Goal: Task Accomplishment & Management: Use online tool/utility

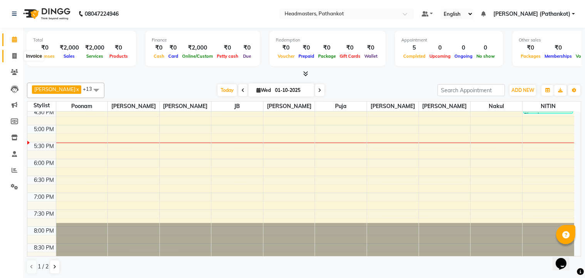
click at [17, 56] on span at bounding box center [14, 56] width 13 height 9
select select "service"
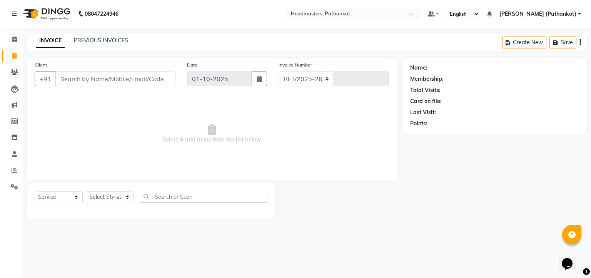
select select "7530"
type input "1832"
select select "66904"
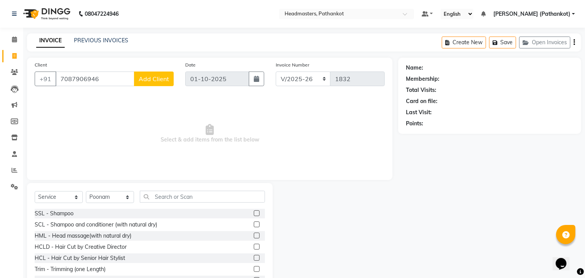
type input "7087906946"
drag, startPoint x: 180, startPoint y: 105, endPoint x: 329, endPoint y: 23, distance: 169.7
click at [176, 99] on span "Select & add items from the list below" at bounding box center [210, 133] width 350 height 77
drag, startPoint x: 446, startPoint y: 15, endPoint x: 588, endPoint y: 147, distance: 192.9
drag, startPoint x: 588, startPoint y: 147, endPoint x: 338, endPoint y: 176, distance: 251.6
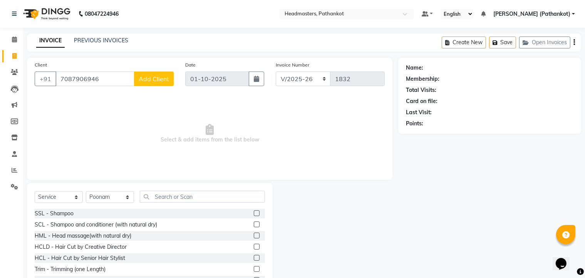
drag, startPoint x: 338, startPoint y: 176, endPoint x: 308, endPoint y: 208, distance: 42.8
click at [315, 265] on div at bounding box center [336, 240] width 126 height 114
click at [100, 85] on input "7087906946" at bounding box center [94, 79] width 79 height 15
drag, startPoint x: 102, startPoint y: 80, endPoint x: 25, endPoint y: 76, distance: 77.5
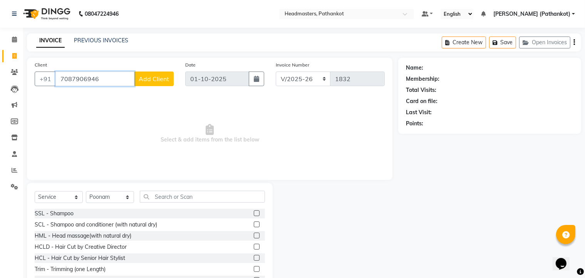
click at [26, 76] on div "Client [PHONE_NUMBER] Add Client Date [DATE] Invoice Number RET/2025-26 V/[PHON…" at bounding box center [209, 177] width 377 height 239
click at [79, 124] on span "Select & add items from the list below" at bounding box center [210, 133] width 350 height 77
click at [159, 83] on button "Add Client" at bounding box center [154, 79] width 40 height 15
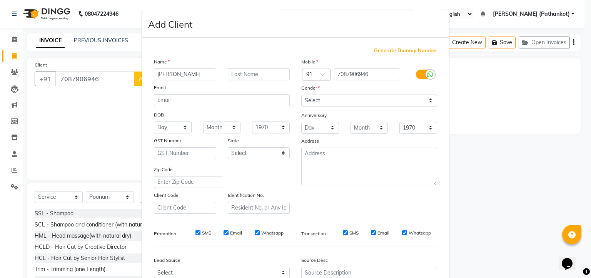
type input "[PERSON_NAME]"
click at [330, 104] on select "Select [DEMOGRAPHIC_DATA] [DEMOGRAPHIC_DATA] Other Prefer Not To Say" at bounding box center [369, 101] width 136 height 12
select select "[DEMOGRAPHIC_DATA]"
click at [301, 95] on select "Select [DEMOGRAPHIC_DATA] [DEMOGRAPHIC_DATA] Other Prefer Not To Say" at bounding box center [369, 101] width 136 height 12
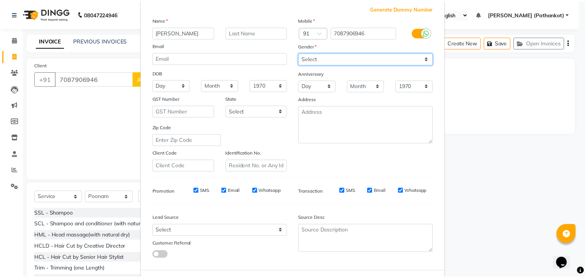
scroll to position [80, 0]
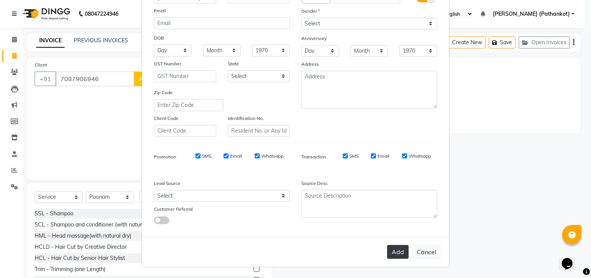
click at [387, 245] on button "Add" at bounding box center [398, 252] width 22 height 14
select select
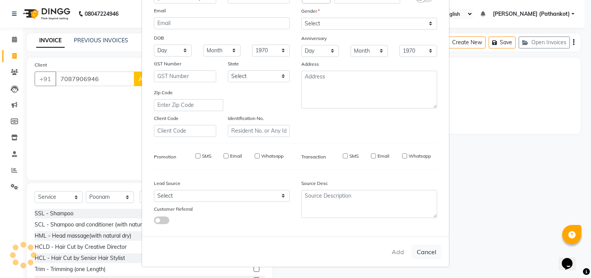
select select
checkbox input "false"
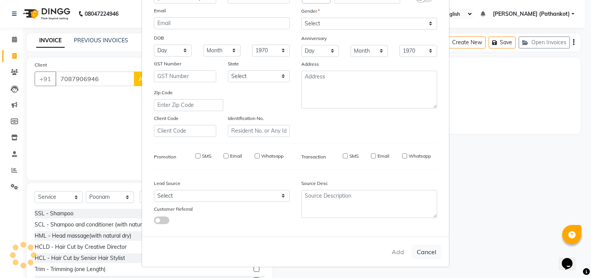
checkbox input "false"
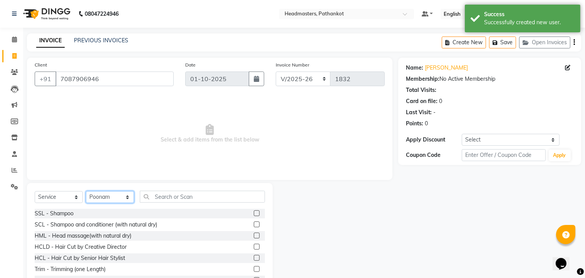
click at [123, 199] on select "Select Stylist [PERSON_NAME] HEAD [PERSON_NAME] [PERSON_NAME] [PERSON_NAME] [PE…" at bounding box center [110, 197] width 48 height 12
select select "91069"
click at [86, 192] on select "Select Stylist [PERSON_NAME] HEAD [PERSON_NAME] [PERSON_NAME] [PERSON_NAME] [PE…" at bounding box center [110, 197] width 48 height 12
click at [185, 198] on input "text" at bounding box center [202, 197] width 125 height 12
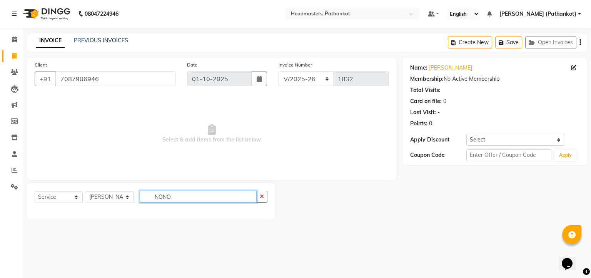
drag, startPoint x: 176, startPoint y: 196, endPoint x: 137, endPoint y: 201, distance: 38.8
click at [137, 201] on div "Select Service Product Membership Package Voucher Prepaid Gift Card Select Styl…" at bounding box center [151, 200] width 233 height 18
type input "NONO"
click at [15, 39] on icon at bounding box center [14, 40] width 5 height 6
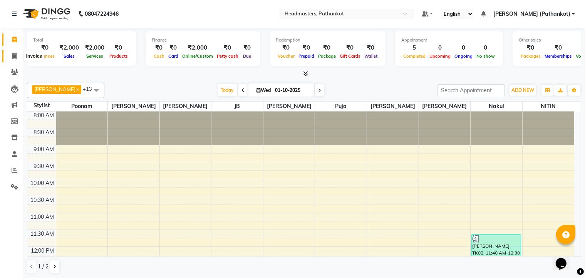
click at [16, 54] on icon at bounding box center [14, 56] width 4 height 6
select select "service"
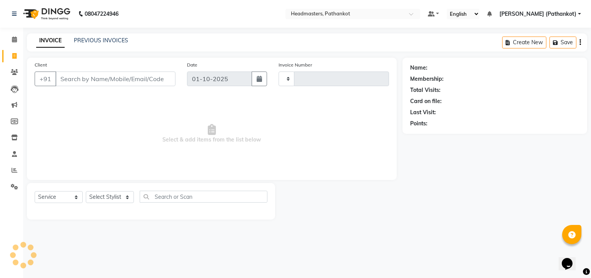
type input "1832"
select select "7530"
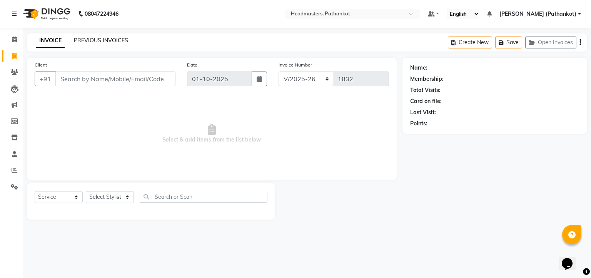
select select "66904"
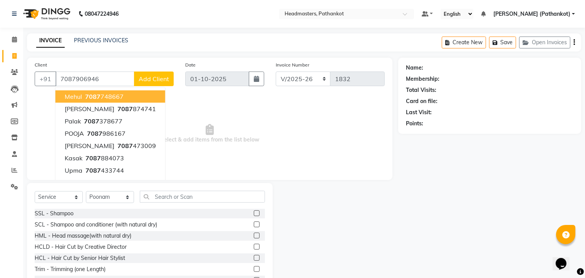
type input "7087906946"
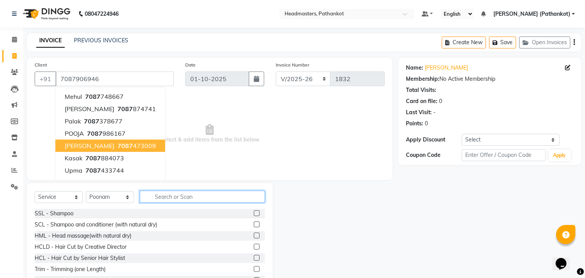
click at [191, 198] on input "text" at bounding box center [202, 197] width 125 height 12
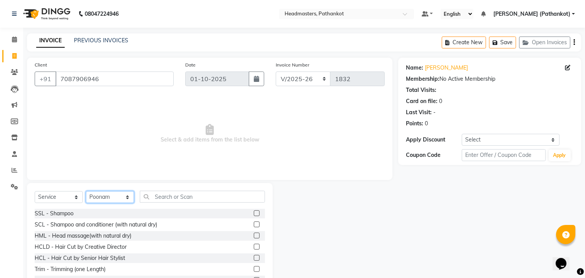
click at [127, 200] on select "Select Stylist [PERSON_NAME] HEAD [PERSON_NAME] [PERSON_NAME] [PERSON_NAME] [PE…" at bounding box center [110, 197] width 48 height 12
select select "91069"
click at [86, 192] on select "Select Stylist [PERSON_NAME] HEAD [PERSON_NAME] [PERSON_NAME] [PERSON_NAME] [PE…" at bounding box center [110, 197] width 48 height 12
click at [169, 196] on input "text" at bounding box center [202, 197] width 125 height 12
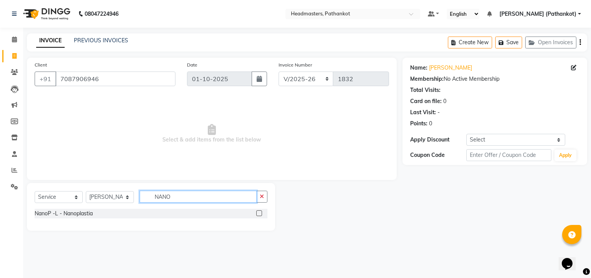
type input "NANO"
click at [260, 212] on label at bounding box center [259, 214] width 6 height 6
click at [260, 212] on input "checkbox" at bounding box center [258, 213] width 5 height 5
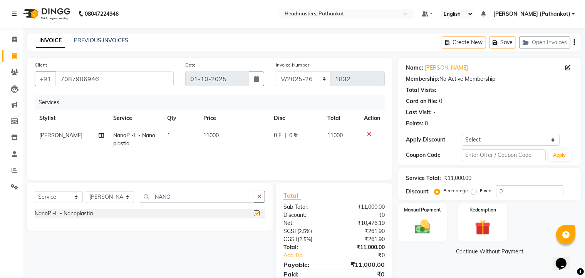
checkbox input "false"
click at [210, 141] on td "11000" at bounding box center [234, 139] width 70 height 25
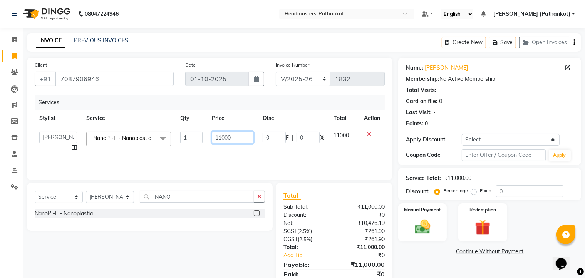
drag, startPoint x: 254, startPoint y: 137, endPoint x: 179, endPoint y: 138, distance: 74.7
click at [183, 138] on tr "[PERSON_NAME] HEAD [PERSON_NAME] [PERSON_NAME] [PERSON_NAME] [PERSON_NAME] [PER…" at bounding box center [210, 141] width 350 height 29
type input "5500"
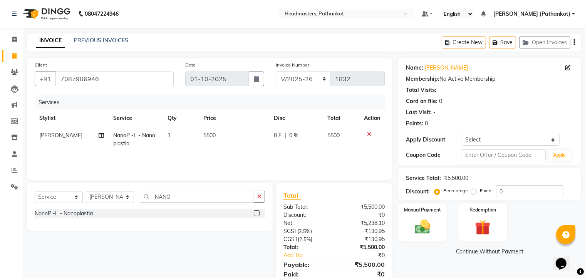
click at [200, 153] on div "Services Stylist Service Qty Price Disc Total Action [PERSON_NAME] NanoP -L - N…" at bounding box center [210, 133] width 350 height 77
click at [60, 193] on select "Select Service Product Membership Package Voucher Prepaid Gift Card" at bounding box center [59, 197] width 48 height 12
select select "product"
click at [35, 192] on select "Select Service Product Membership Package Voucher Prepaid Gift Card" at bounding box center [59, 197] width 48 height 12
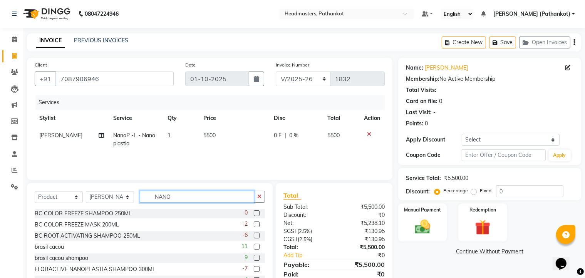
drag, startPoint x: 172, startPoint y: 196, endPoint x: 140, endPoint y: 198, distance: 31.6
click at [140, 198] on input "NANO" at bounding box center [197, 197] width 114 height 12
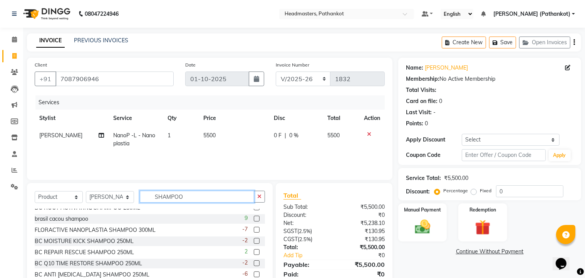
scroll to position [23, 0]
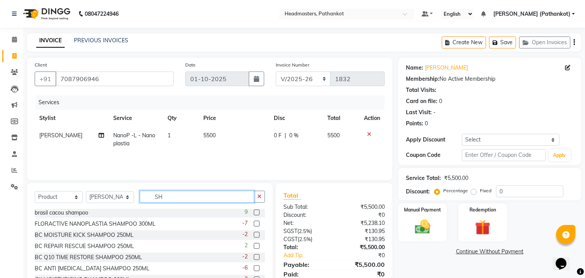
type input "S"
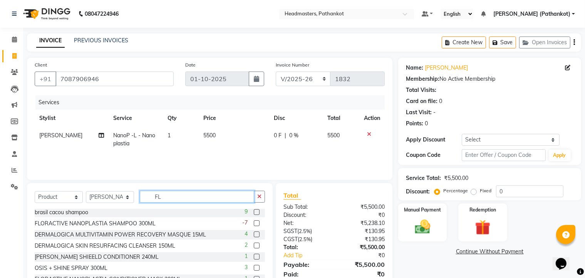
scroll to position [0, 0]
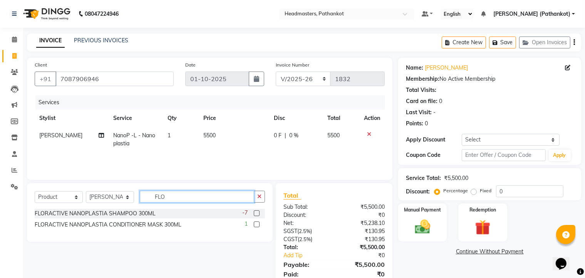
type input "FLO"
click at [259, 214] on label at bounding box center [257, 214] width 6 height 6
click at [259, 214] on input "checkbox" at bounding box center [256, 213] width 5 height 5
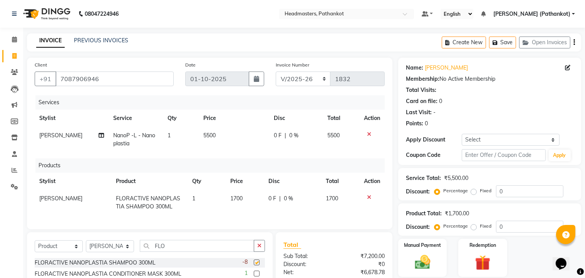
checkbox input "false"
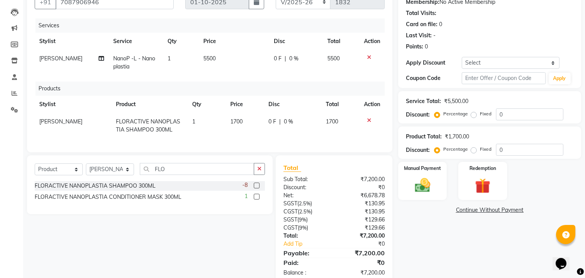
click at [254, 200] on label at bounding box center [257, 197] width 6 height 6
click at [254, 200] on input "checkbox" at bounding box center [256, 197] width 5 height 5
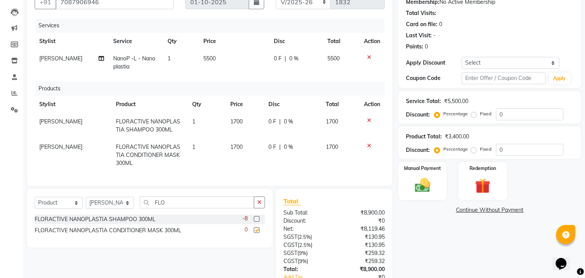
checkbox input "false"
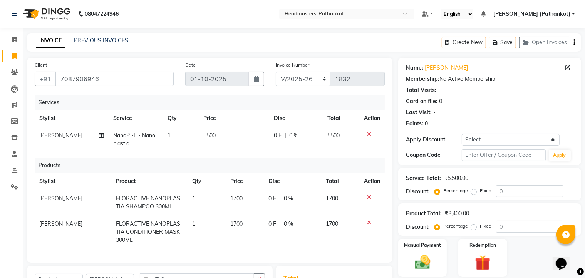
scroll to position [39, 0]
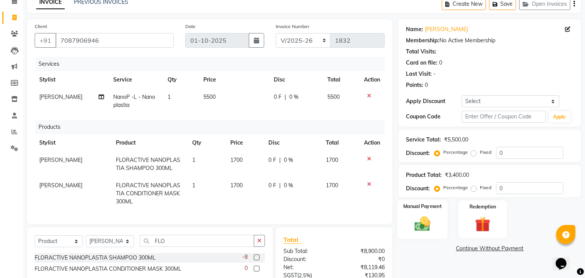
click at [431, 209] on label "Manual Payment" at bounding box center [422, 206] width 39 height 7
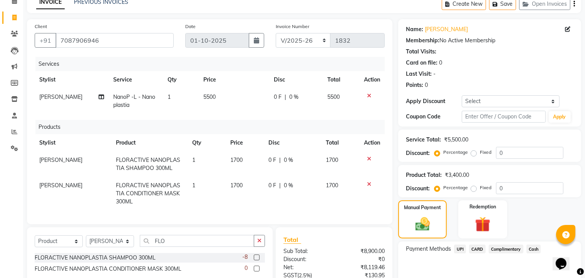
scroll to position [116, 0]
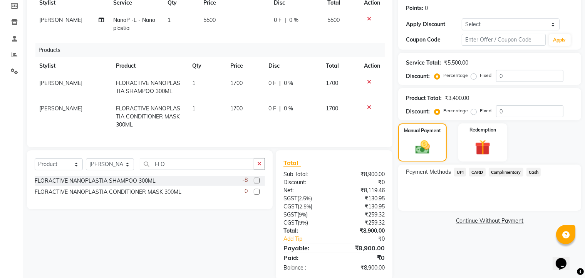
click at [459, 176] on span "UPI" at bounding box center [460, 172] width 12 height 9
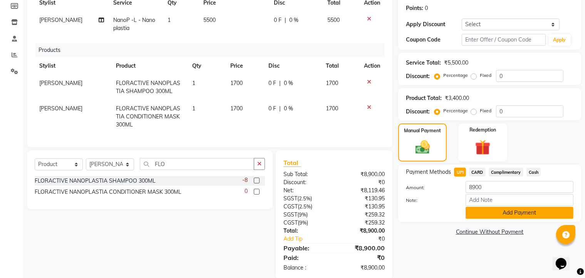
click at [490, 217] on button "Add Payment" at bounding box center [519, 213] width 108 height 12
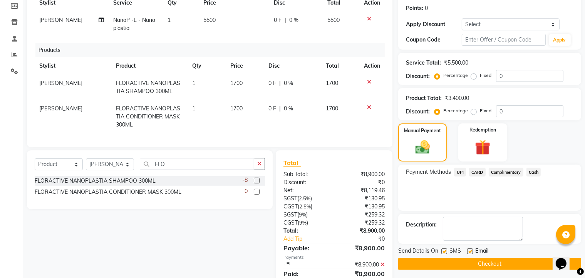
scroll to position [151, 0]
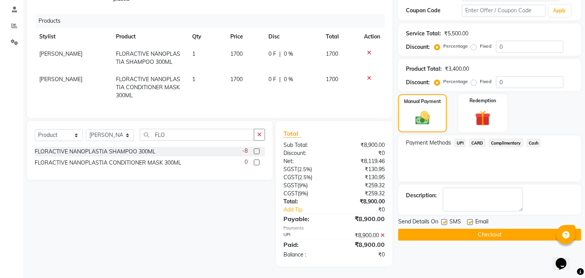
click at [447, 231] on button "Checkout" at bounding box center [489, 235] width 183 height 12
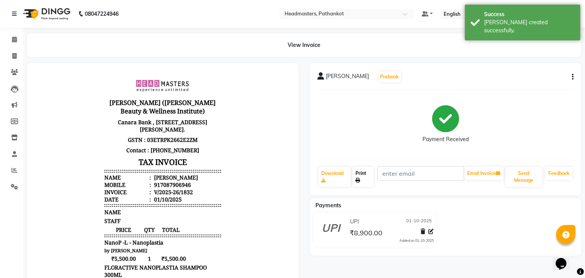
click at [360, 178] on icon at bounding box center [357, 180] width 5 height 5
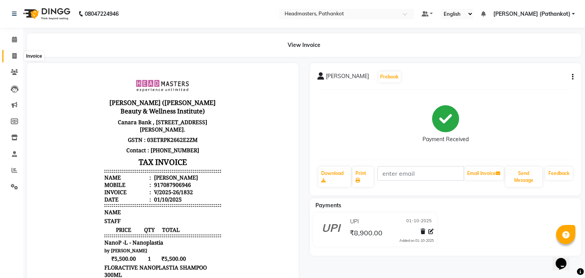
click at [13, 53] on icon at bounding box center [14, 56] width 4 height 6
select select "service"
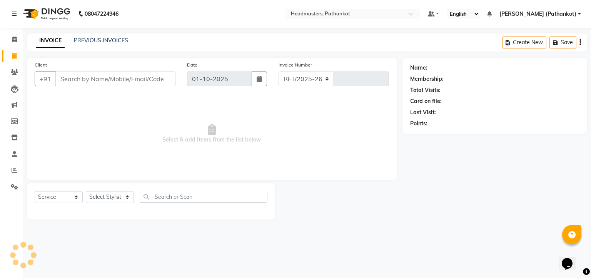
select select "7530"
type input "1833"
select select "66904"
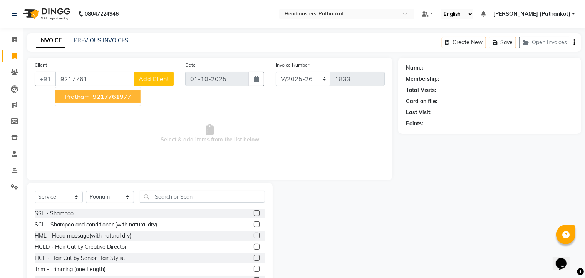
click at [82, 95] on span "Pratham" at bounding box center [77, 97] width 25 height 8
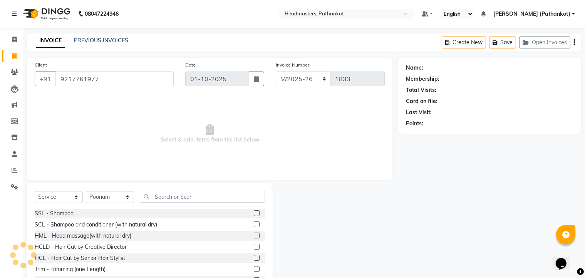
type input "9217761977"
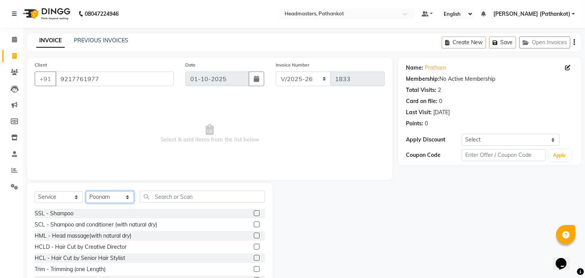
click at [106, 199] on select "Select Stylist [PERSON_NAME] HEAD [PERSON_NAME] [PERSON_NAME] [PERSON_NAME] [PE…" at bounding box center [110, 197] width 48 height 12
select select "83139"
click at [86, 192] on select "Select Stylist [PERSON_NAME] HEAD [PERSON_NAME] [PERSON_NAME] [PERSON_NAME] [PE…" at bounding box center [110, 197] width 48 height 12
click at [158, 199] on input "text" at bounding box center [202, 197] width 125 height 12
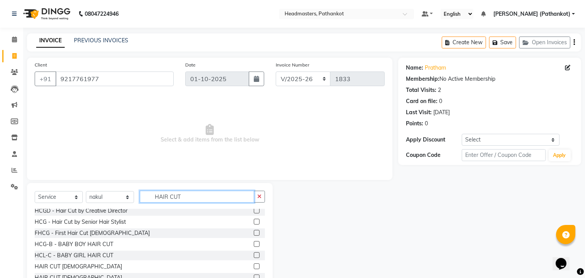
scroll to position [39, 0]
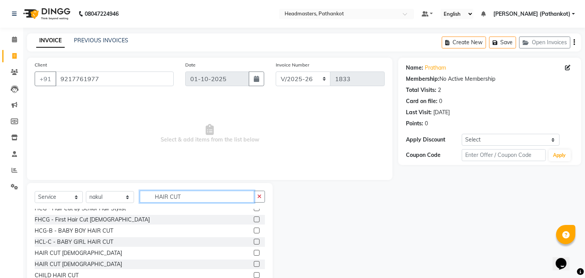
type input "HAIR CUT"
click at [254, 253] on label at bounding box center [257, 253] width 6 height 6
click at [254, 253] on input "checkbox" at bounding box center [256, 253] width 5 height 5
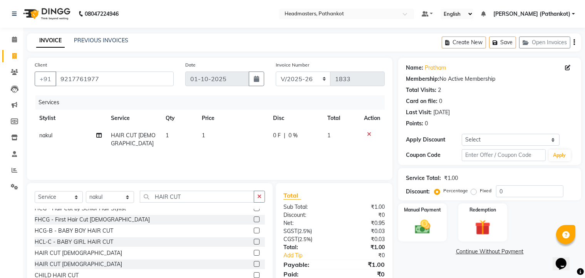
click at [254, 253] on label at bounding box center [257, 253] width 6 height 6
click at [254, 253] on input "checkbox" at bounding box center [256, 253] width 5 height 5
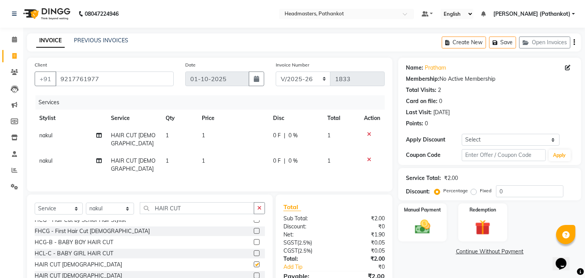
checkbox input "false"
drag, startPoint x: 188, startPoint y: 201, endPoint x: 124, endPoint y: 193, distance: 64.8
click at [125, 203] on div "Select Service Product Membership Package Voucher Prepaid Gift Card Select Styl…" at bounding box center [150, 212] width 230 height 18
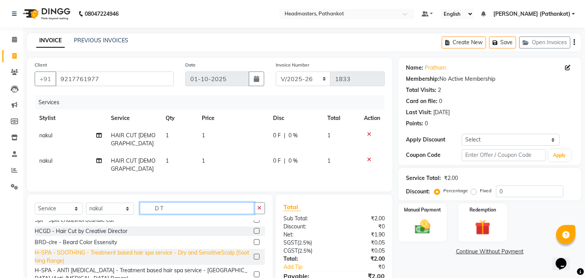
scroll to position [0, 0]
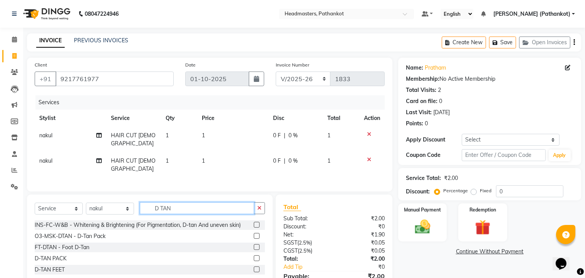
type input "D TAN"
click at [257, 256] on label at bounding box center [257, 259] width 6 height 6
click at [257, 256] on input "checkbox" at bounding box center [256, 258] width 5 height 5
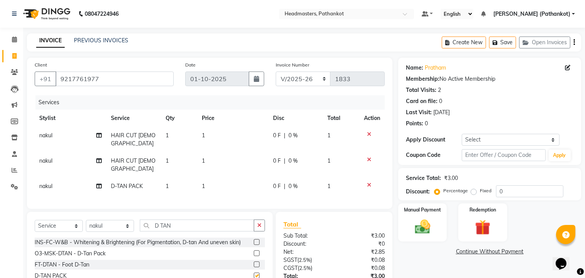
checkbox input "false"
click at [208, 133] on td "1" at bounding box center [232, 139] width 71 height 25
select select "83139"
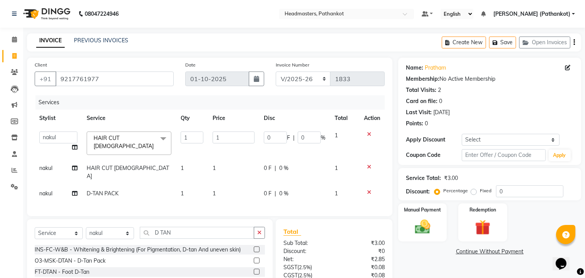
click at [208, 133] on td "1" at bounding box center [234, 143] width 52 height 33
drag, startPoint x: 222, startPoint y: 136, endPoint x: 202, endPoint y: 137, distance: 20.1
click at [203, 137] on tr "[PERSON_NAME] HEAD [PERSON_NAME] [PERSON_NAME] [PERSON_NAME] [PERSON_NAME] [PER…" at bounding box center [210, 143] width 350 height 33
type input "300"
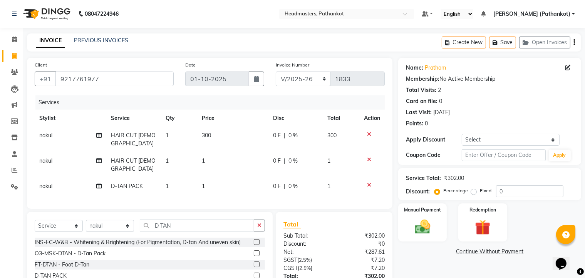
click at [231, 159] on td "1" at bounding box center [232, 164] width 71 height 25
select select "83139"
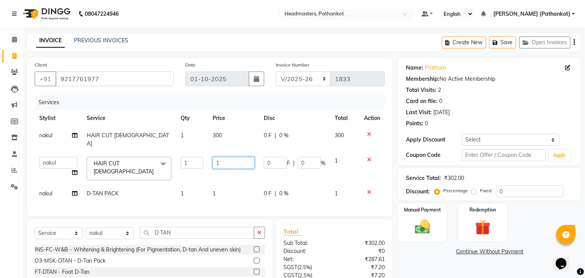
drag, startPoint x: 231, startPoint y: 155, endPoint x: 198, endPoint y: 152, distance: 32.9
click at [199, 152] on tr "[PERSON_NAME] HEAD [PERSON_NAME] [PERSON_NAME] [PERSON_NAME] [PERSON_NAME] [PER…" at bounding box center [210, 168] width 350 height 33
type input "300"
click at [226, 185] on td "1" at bounding box center [234, 193] width 52 height 17
select select "83139"
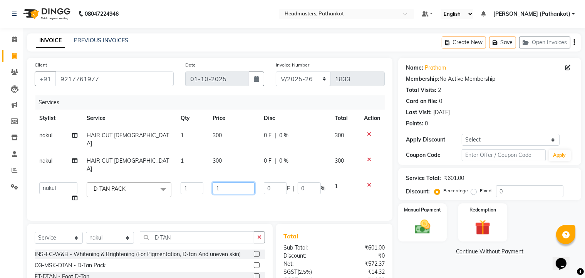
drag, startPoint x: 228, startPoint y: 173, endPoint x: 208, endPoint y: 171, distance: 20.2
click at [209, 178] on td "1" at bounding box center [234, 192] width 52 height 29
type input "400"
click at [209, 187] on div "Services Stylist Service Qty Price Disc Total Action [PERSON_NAME] HAIR CUT [DE…" at bounding box center [210, 154] width 350 height 118
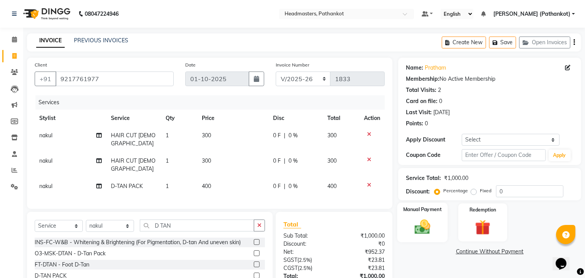
click at [415, 226] on img at bounding box center [423, 227] width 26 height 18
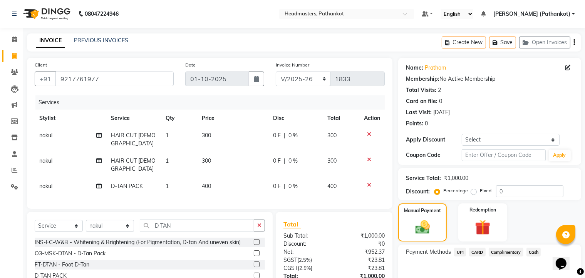
click at [463, 255] on span "UPI" at bounding box center [460, 252] width 12 height 9
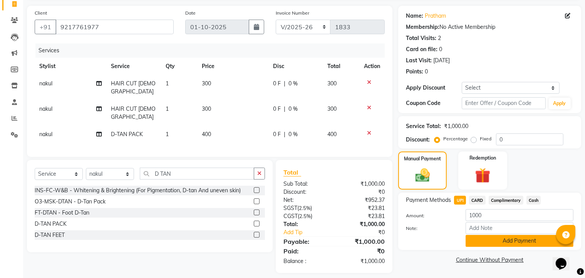
click at [490, 242] on button "Add Payment" at bounding box center [519, 241] width 108 height 12
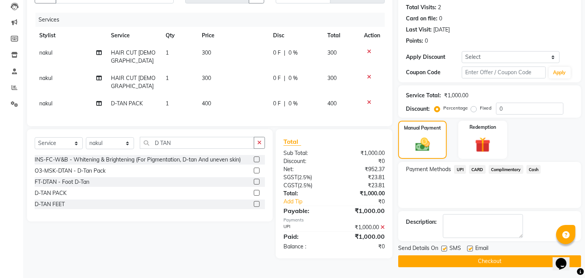
scroll to position [83, 0]
click at [487, 259] on button "Checkout" at bounding box center [489, 261] width 183 height 12
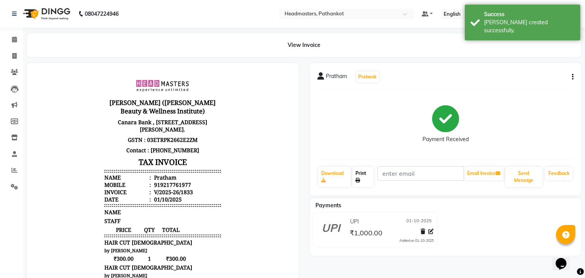
click at [359, 174] on link "Print" at bounding box center [362, 177] width 21 height 20
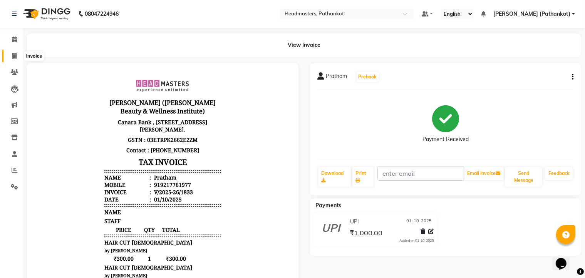
click at [16, 57] on icon at bounding box center [14, 56] width 4 height 6
select select "service"
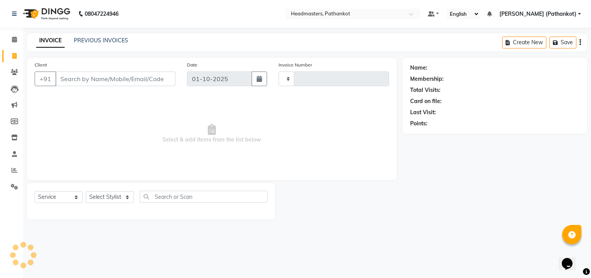
type input "1834"
select select "7530"
select select "66904"
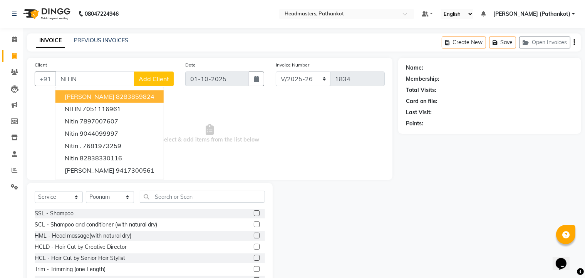
drag, startPoint x: 79, startPoint y: 76, endPoint x: 31, endPoint y: 77, distance: 48.1
click at [31, 77] on div "Client +91 [PERSON_NAME] 8283859824 NITIN 7051116961 Nitin 7897007607 Nitin 904…" at bounding box center [104, 77] width 151 height 32
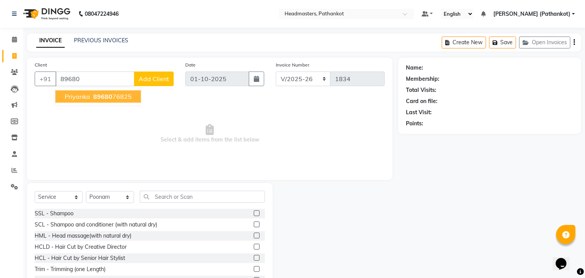
click at [71, 100] on span "priyanka" at bounding box center [77, 97] width 25 height 8
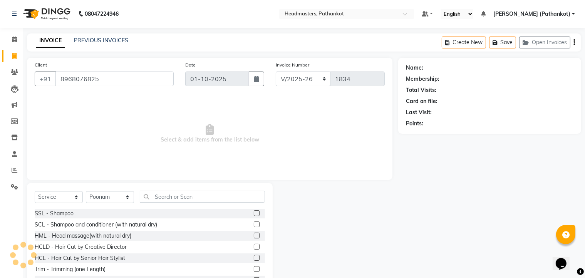
type input "8968076825"
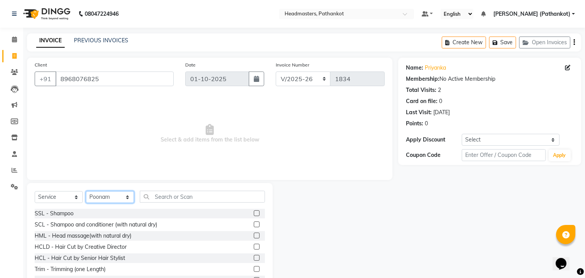
click at [117, 197] on select "Select Stylist [PERSON_NAME] HEAD [PERSON_NAME] [PERSON_NAME] [PERSON_NAME] [PE…" at bounding box center [110, 197] width 48 height 12
select select "83490"
click at [86, 192] on select "Select Stylist [PERSON_NAME] HEAD [PERSON_NAME] [PERSON_NAME] [PERSON_NAME] [PE…" at bounding box center [110, 197] width 48 height 12
click at [158, 192] on input "text" at bounding box center [202, 197] width 125 height 12
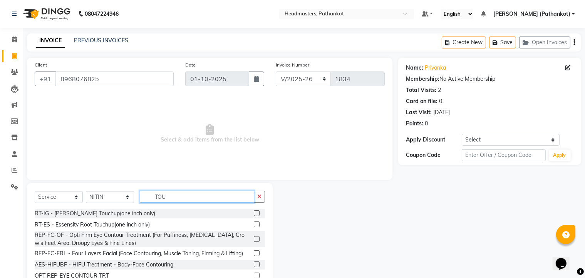
drag, startPoint x: 172, startPoint y: 196, endPoint x: 138, endPoint y: 196, distance: 34.3
click at [139, 196] on div "Select Service Product Membership Package Voucher Prepaid Gift Card Select Styl…" at bounding box center [150, 200] width 230 height 18
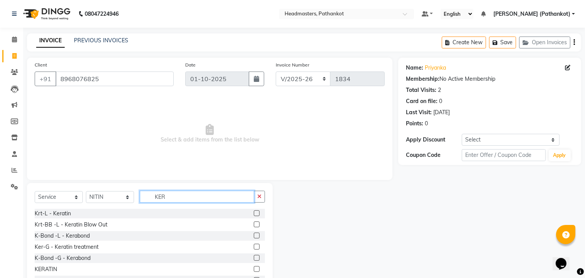
drag, startPoint x: 173, startPoint y: 196, endPoint x: 132, endPoint y: 193, distance: 40.6
click at [132, 193] on div "Select Service Product Membership Package Voucher Prepaid Gift Card Select Styl…" at bounding box center [150, 200] width 230 height 18
type input "KER"
click at [254, 216] on label at bounding box center [257, 214] width 6 height 6
click at [254, 216] on input "checkbox" at bounding box center [256, 213] width 5 height 5
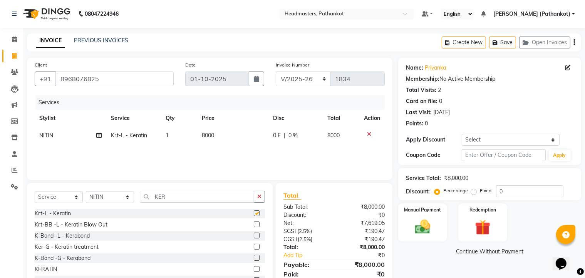
checkbox input "false"
drag, startPoint x: 171, startPoint y: 196, endPoint x: 142, endPoint y: 196, distance: 28.9
click at [143, 196] on input "KER" at bounding box center [197, 197] width 114 height 12
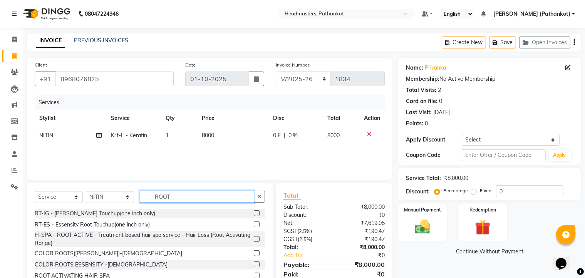
type input "ROOT"
click at [255, 213] on label at bounding box center [257, 214] width 6 height 6
click at [255, 213] on input "checkbox" at bounding box center [256, 213] width 5 height 5
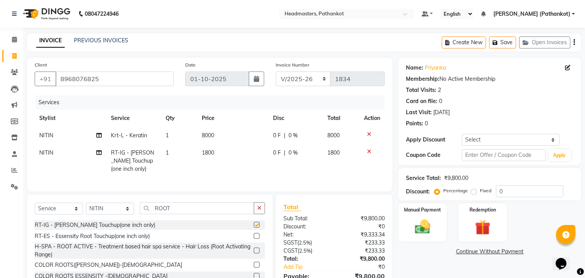
checkbox input "false"
click at [224, 154] on td "1800" at bounding box center [232, 160] width 71 height 33
select select "83490"
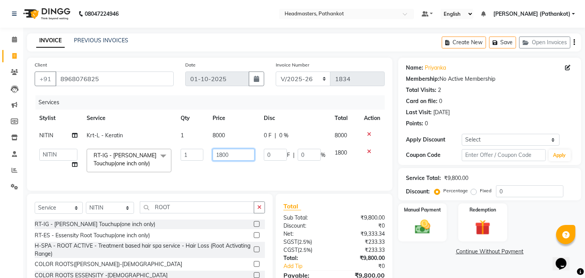
drag, startPoint x: 243, startPoint y: 157, endPoint x: 168, endPoint y: 154, distance: 75.2
click at [168, 154] on tr "[PERSON_NAME] HEAD [PERSON_NAME] [PERSON_NAME] [PERSON_NAME] [PERSON_NAME] [PER…" at bounding box center [210, 160] width 350 height 33
type input "1000"
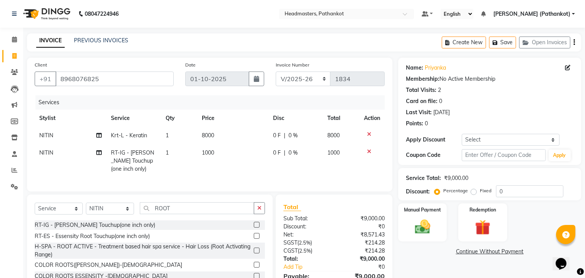
click at [231, 135] on td "8000" at bounding box center [232, 135] width 71 height 17
select select "83490"
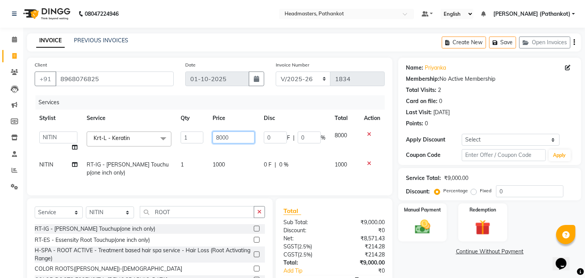
drag, startPoint x: 227, startPoint y: 137, endPoint x: 152, endPoint y: 138, distance: 75.1
click at [152, 138] on tr "[PERSON_NAME] HEAD [PERSON_NAME] [PERSON_NAME] [PERSON_NAME] [PERSON_NAME] [PER…" at bounding box center [210, 141] width 350 height 29
type input "2500"
click at [187, 176] on td "1" at bounding box center [192, 168] width 32 height 25
select select "83490"
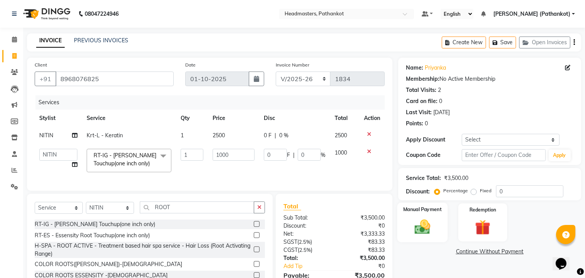
click at [428, 228] on img at bounding box center [423, 227] width 26 height 18
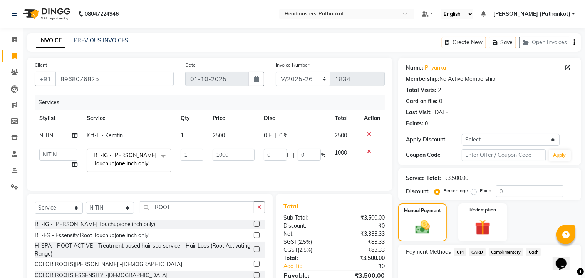
click at [530, 252] on span "Cash" at bounding box center [533, 252] width 15 height 9
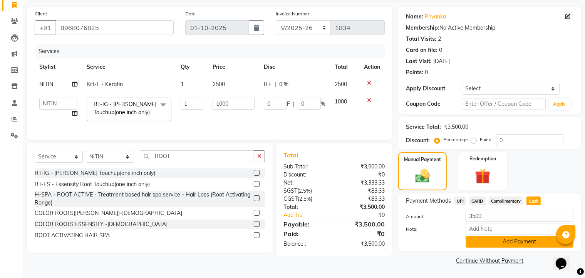
click at [498, 241] on button "Add Payment" at bounding box center [519, 242] width 108 height 12
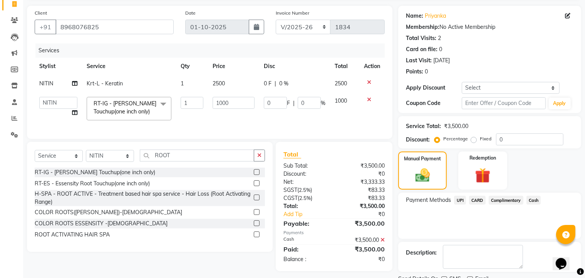
scroll to position [83, 0]
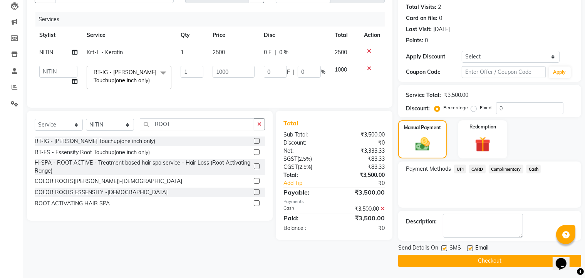
click at [502, 262] on button "Checkout" at bounding box center [489, 261] width 183 height 12
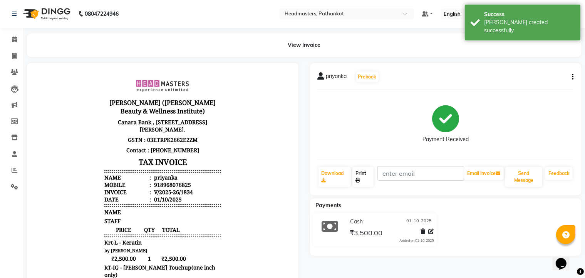
click at [368, 177] on link "Print" at bounding box center [362, 177] width 21 height 20
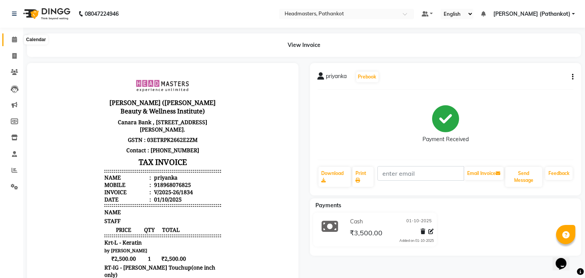
click at [17, 36] on span at bounding box center [14, 39] width 13 height 9
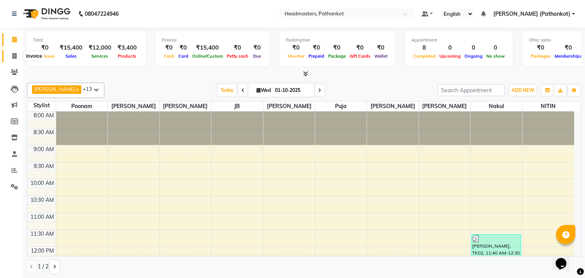
click at [15, 57] on icon at bounding box center [14, 56] width 4 height 6
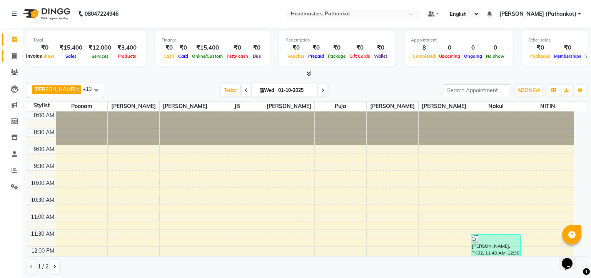
select select "7530"
select select "service"
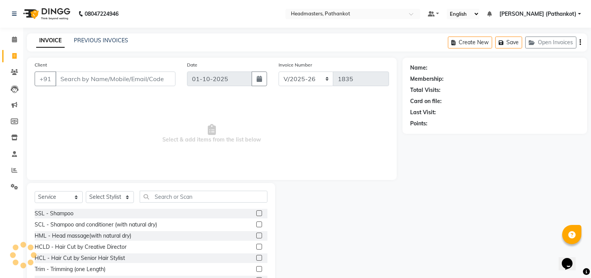
select select "66904"
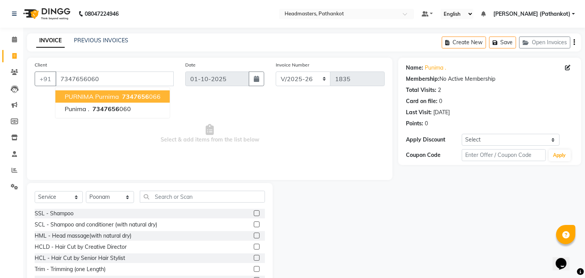
click at [110, 97] on span "PURNIMA purnima" at bounding box center [92, 97] width 54 height 8
type input "7347656066"
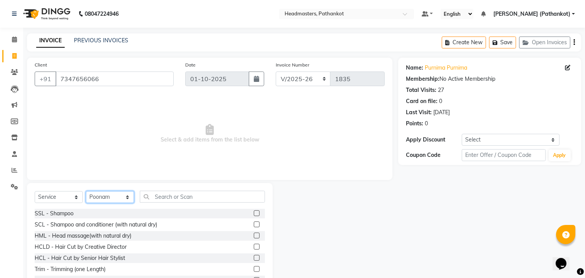
click at [116, 199] on select "Select Stylist [PERSON_NAME] HEAD [PERSON_NAME] [PERSON_NAME] [PERSON_NAME] [PE…" at bounding box center [110, 197] width 48 height 12
select select "66910"
click at [86, 192] on select "Select Stylist [PERSON_NAME] HEAD [PERSON_NAME] [PERSON_NAME] [PERSON_NAME] [PE…" at bounding box center [110, 197] width 48 height 12
click at [165, 200] on input "text" at bounding box center [202, 197] width 125 height 12
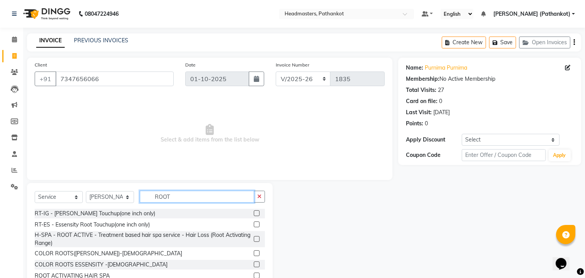
type input "ROOT"
click at [255, 215] on label at bounding box center [257, 214] width 6 height 6
click at [255, 215] on input "checkbox" at bounding box center [256, 213] width 5 height 5
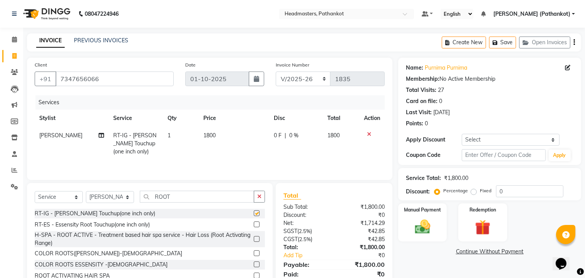
checkbox input "false"
click at [219, 136] on td "1800" at bounding box center [234, 143] width 70 height 33
select select "66910"
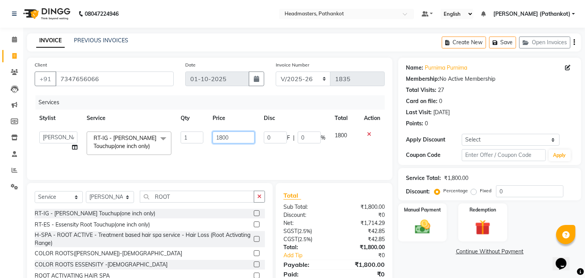
drag, startPoint x: 233, startPoint y: 139, endPoint x: 206, endPoint y: 134, distance: 27.7
click at [206, 134] on tr "[PERSON_NAME] HEAD [PERSON_NAME] [PERSON_NAME] [PERSON_NAME] [PERSON_NAME] [PER…" at bounding box center [210, 143] width 350 height 33
type input "900"
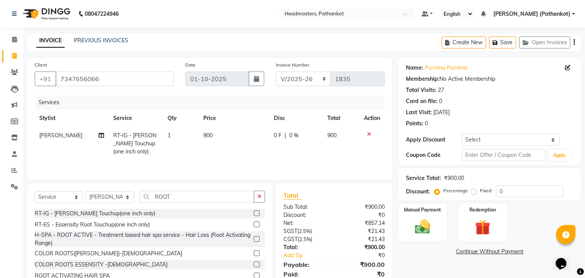
click at [222, 150] on td "900" at bounding box center [234, 143] width 70 height 33
select select "66910"
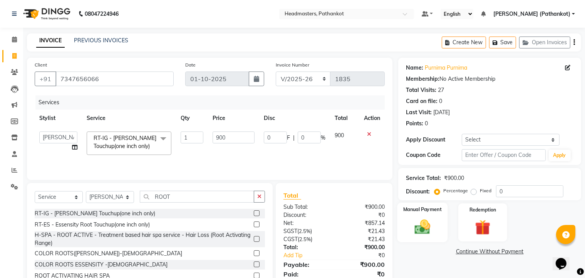
click at [429, 225] on img at bounding box center [423, 227] width 26 height 18
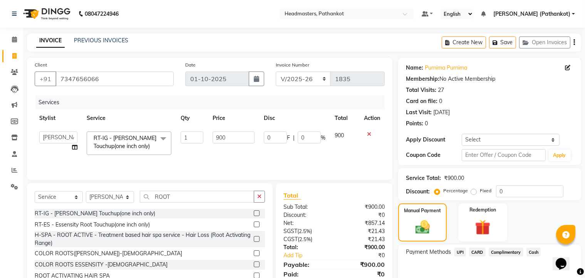
click at [462, 253] on span "UPI" at bounding box center [460, 252] width 12 height 9
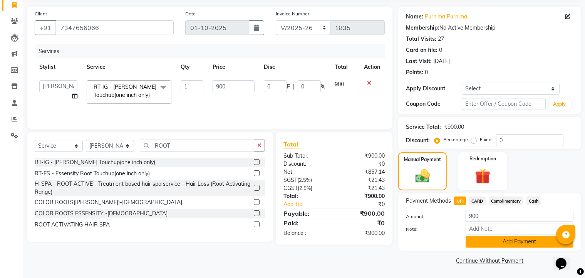
click at [479, 239] on button "Add Payment" at bounding box center [519, 242] width 108 height 12
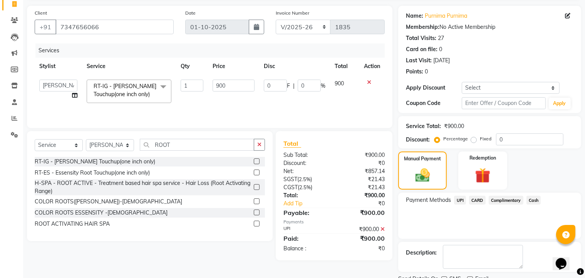
scroll to position [83, 0]
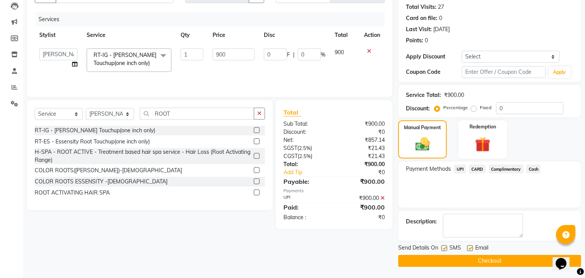
click at [487, 261] on button "Checkout" at bounding box center [489, 261] width 183 height 12
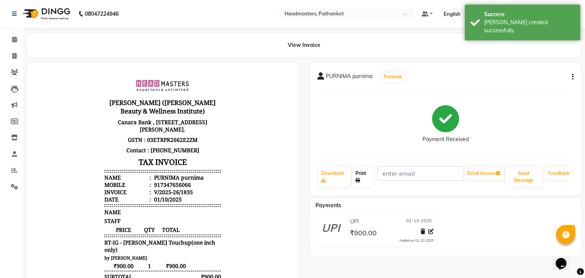
click at [367, 172] on link "Print" at bounding box center [362, 177] width 21 height 20
